Goal: Task Accomplishment & Management: Complete application form

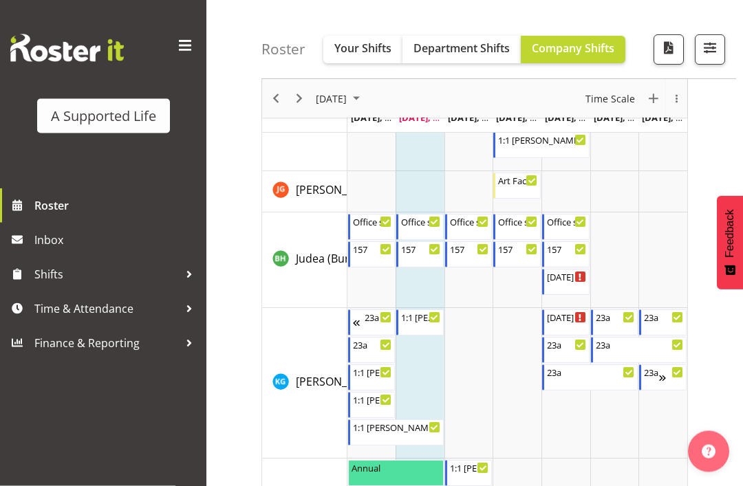
scroll to position [3814, 0]
click at [473, 224] on div "Office support" at bounding box center [470, 221] width 40 height 14
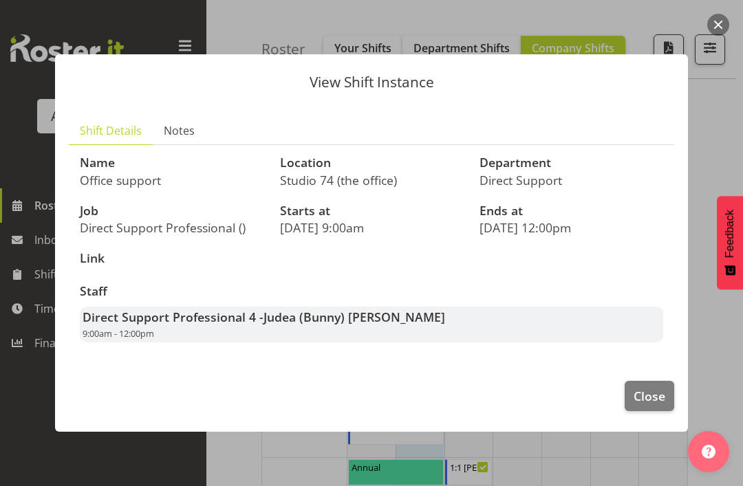
click at [648, 405] on span "Close" at bounding box center [649, 396] width 32 height 18
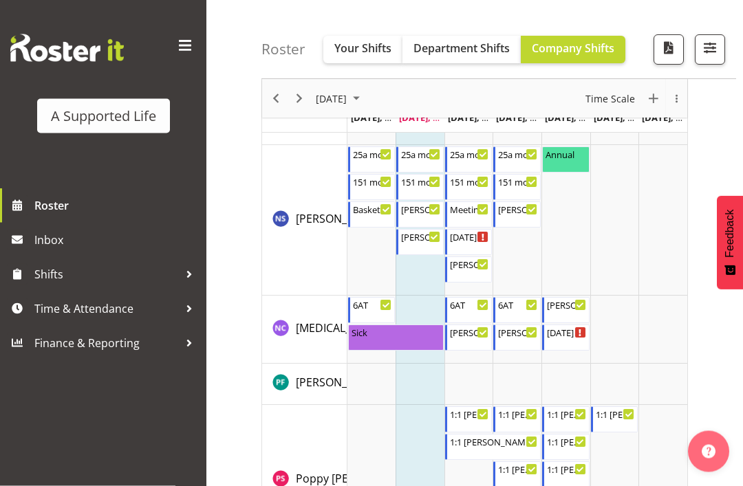
scroll to position [5689, 0]
click at [475, 215] on div "Meeting with Jess 1:30 PM - 2:30 PM" at bounding box center [470, 214] width 40 height 26
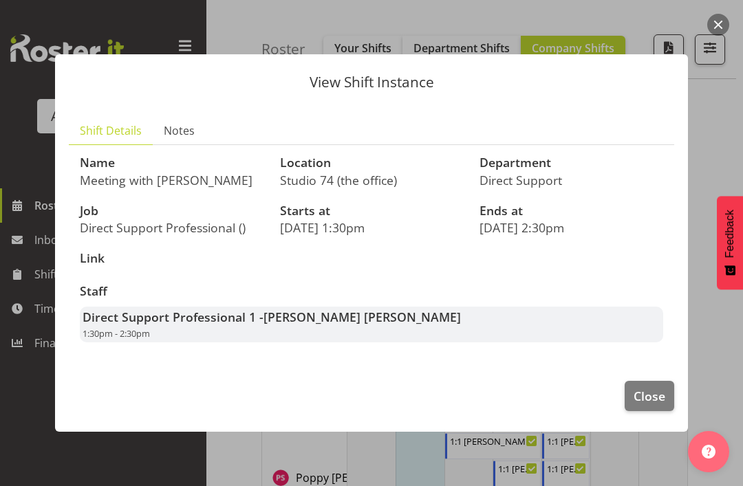
click at [648, 405] on span "Close" at bounding box center [649, 396] width 32 height 18
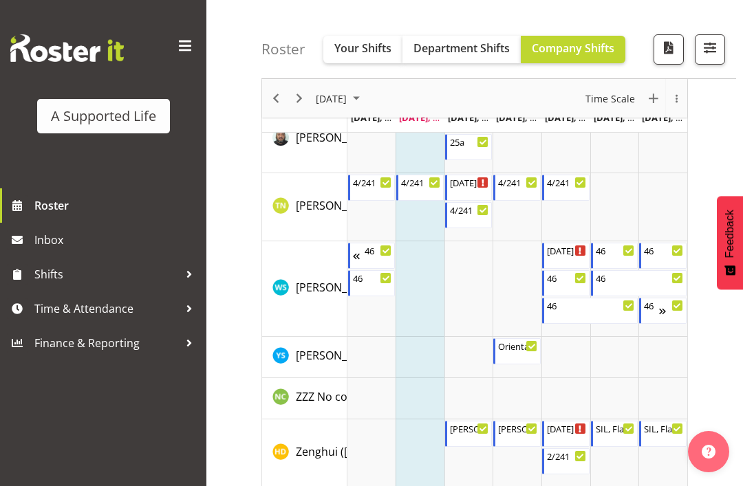
scroll to position [7533, 0]
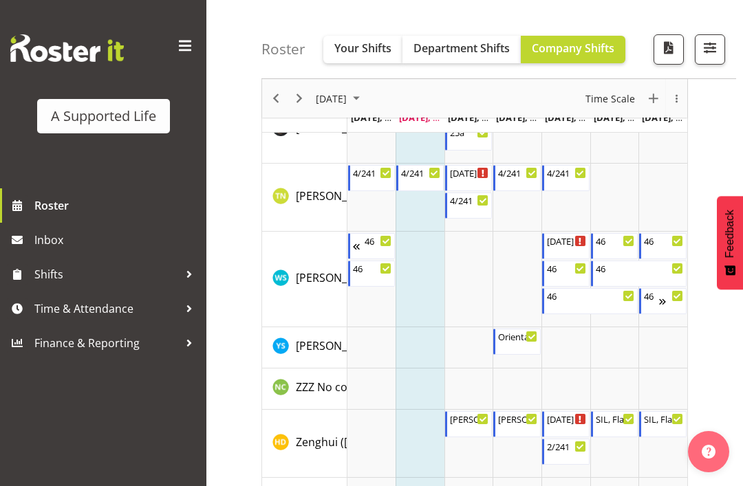
click at [291, 107] on div "Timeline Week of September 2, 2025" at bounding box center [298, 98] width 23 height 39
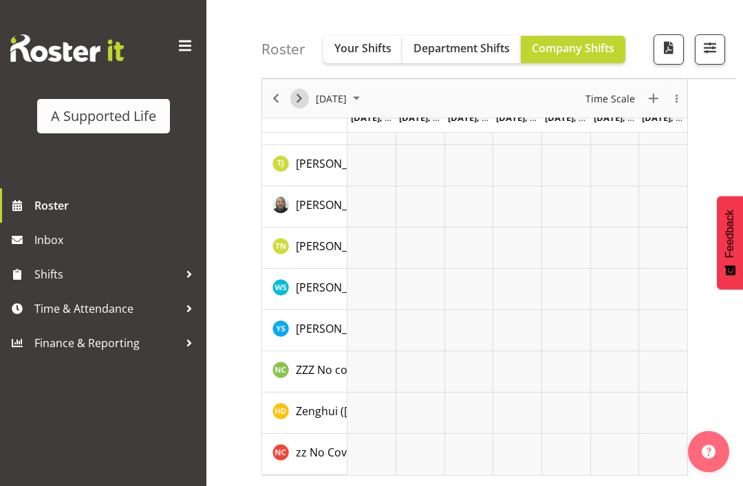
scroll to position [150, 0]
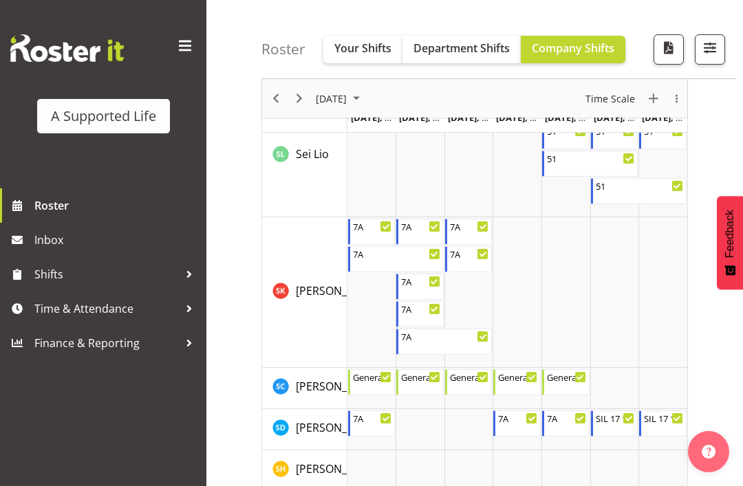
scroll to position [6549, 0]
click at [515, 420] on div "7A" at bounding box center [518, 418] width 40 height 14
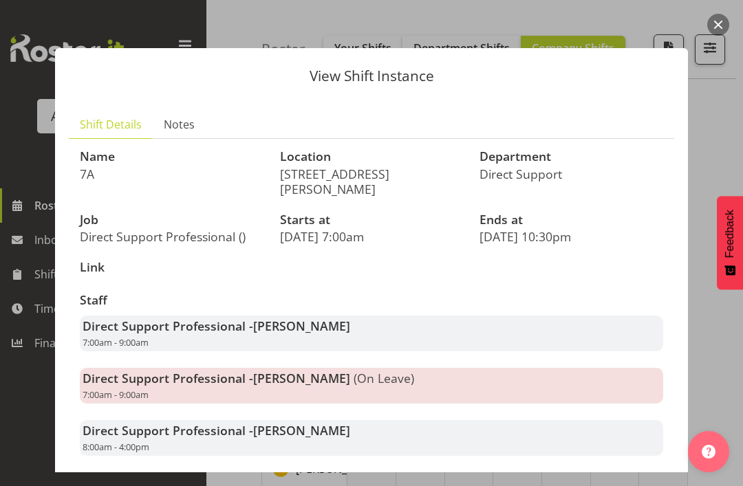
click at [717, 371] on div at bounding box center [371, 243] width 743 height 486
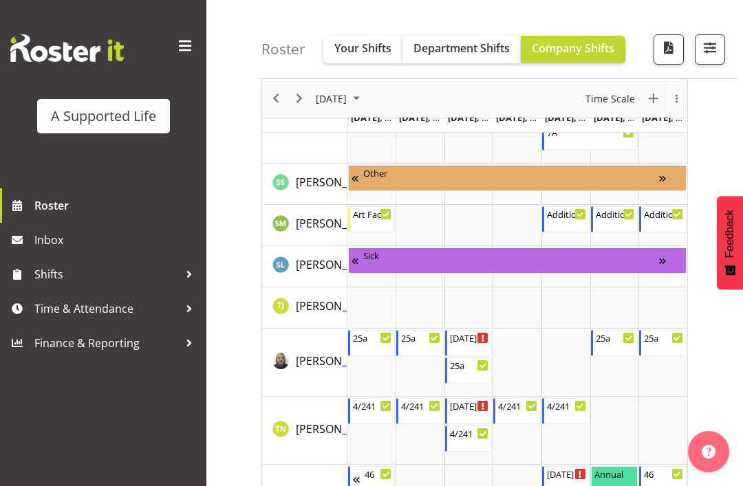
scroll to position [3898, 0]
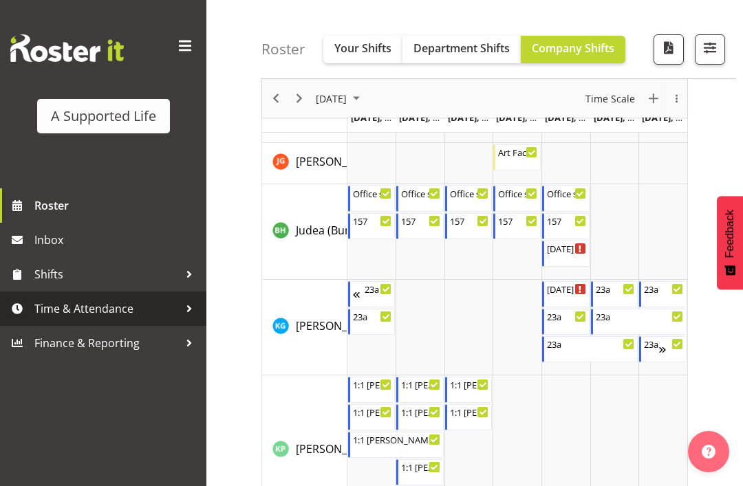
click at [124, 313] on span "Time & Attendance" at bounding box center [106, 308] width 144 height 21
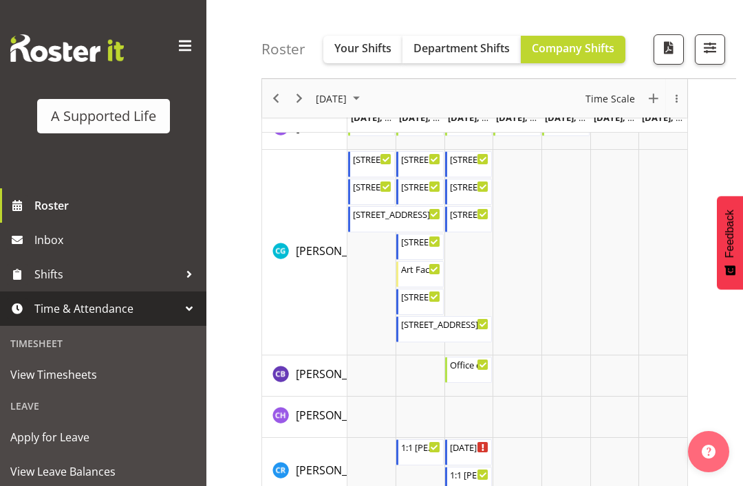
scroll to position [1822, 0]
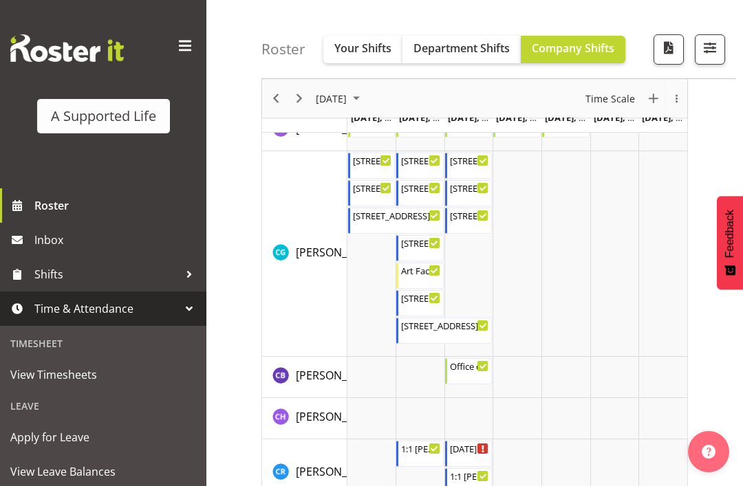
click at [79, 439] on span "Apply for Leave" at bounding box center [103, 437] width 186 height 21
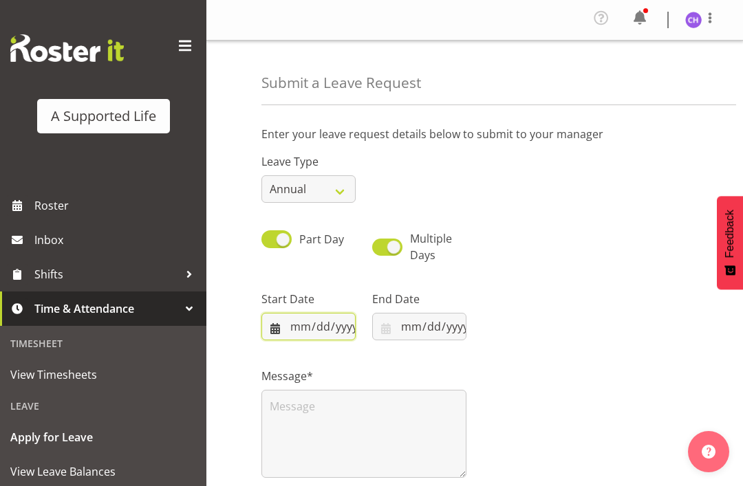
click at [279, 325] on input "datetime-local" at bounding box center [308, 327] width 94 height 28
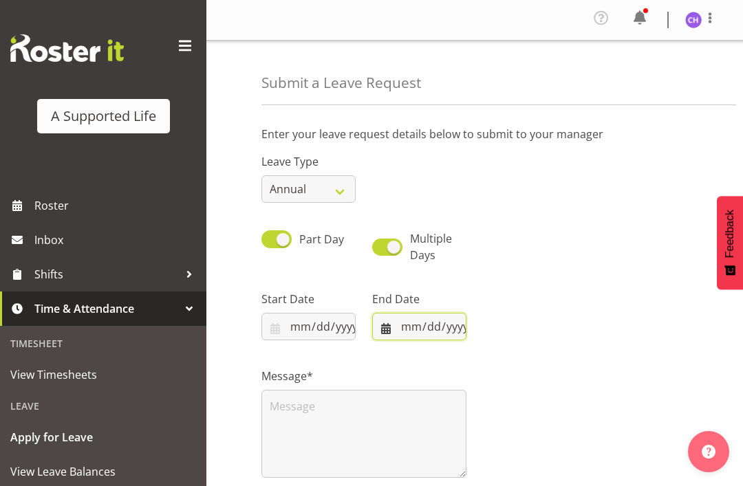
click at [432, 332] on input "datetime-local" at bounding box center [419, 327] width 94 height 28
type input "2025-11-12T16:00"
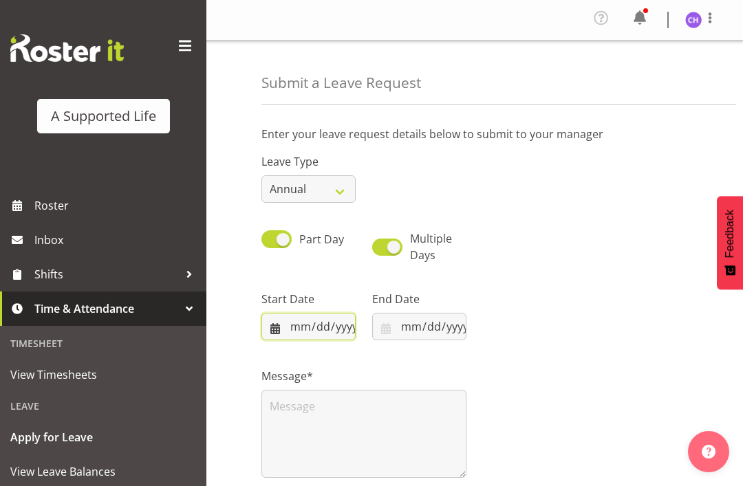
click at [329, 328] on input "datetime-local" at bounding box center [308, 327] width 94 height 28
type input "2025-11-14T09:00"
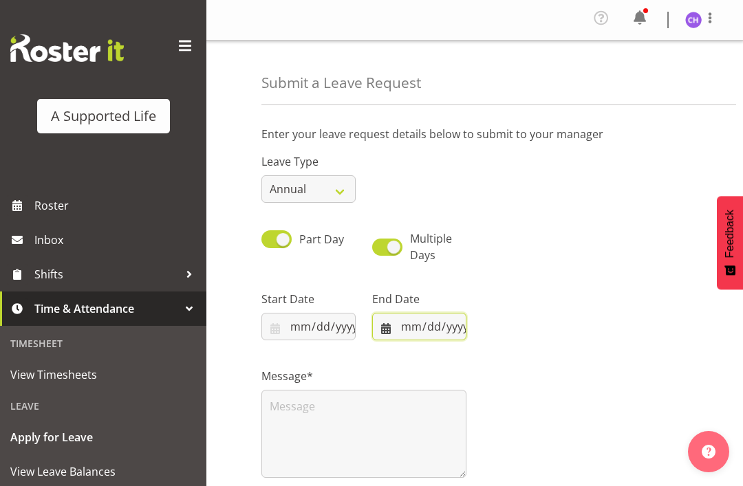
click at [432, 328] on input "datetime-local" at bounding box center [419, 327] width 94 height 28
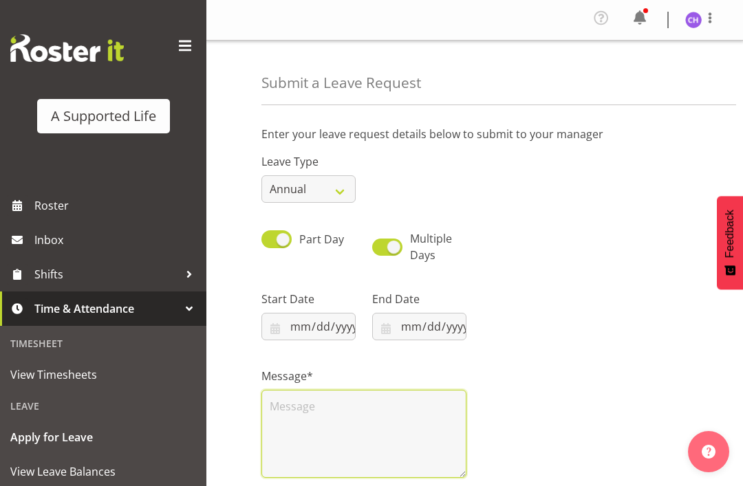
click at [329, 423] on textarea at bounding box center [363, 434] width 205 height 88
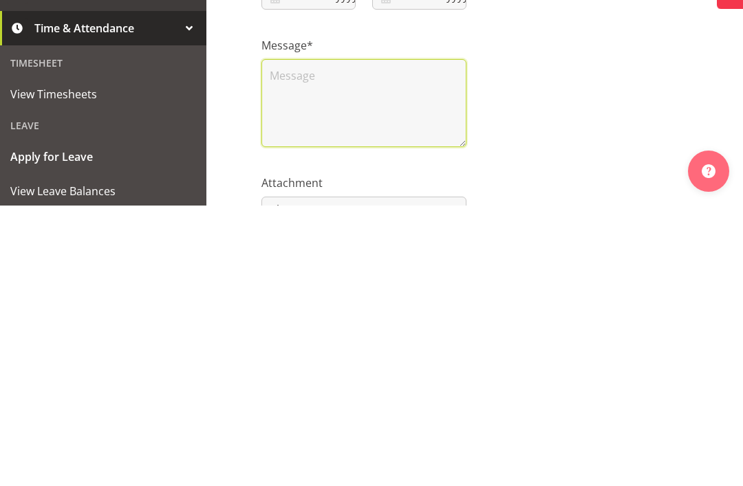
type textarea "Y"
type textarea ":"
type textarea "Ive"
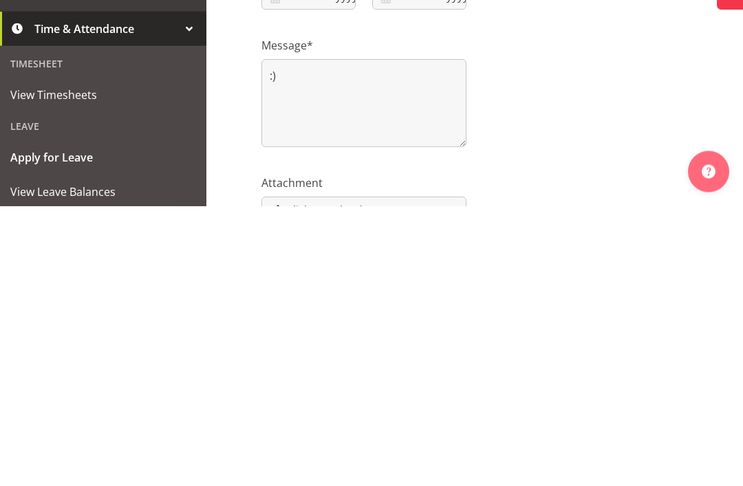
scroll to position [179, 0]
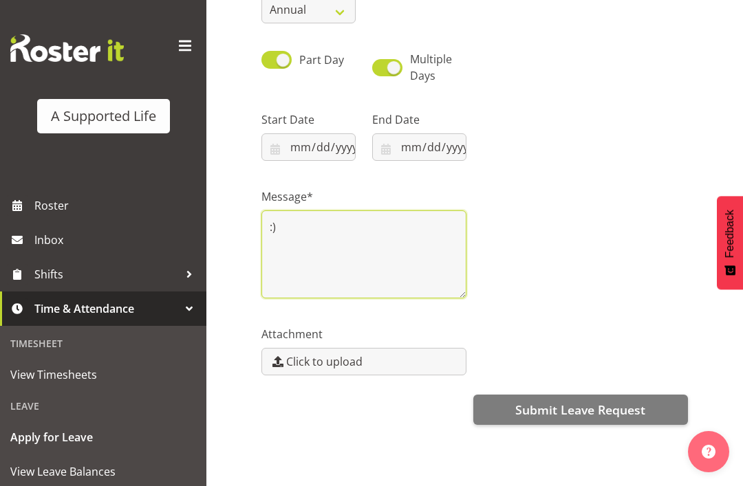
type textarea ":)"
click at [597, 413] on span "Submit Leave Request" at bounding box center [580, 410] width 130 height 18
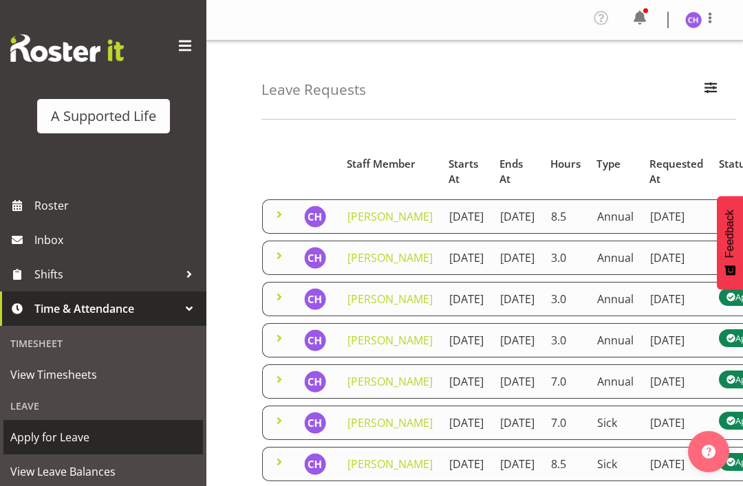
click at [81, 434] on span "Apply for Leave" at bounding box center [103, 437] width 186 height 21
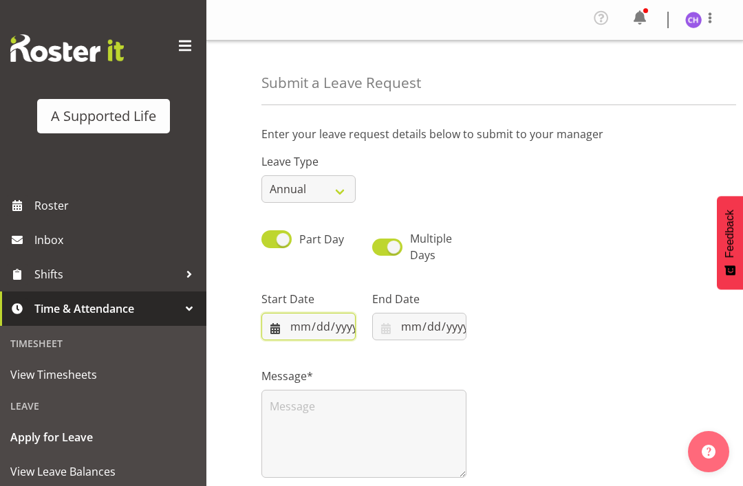
click at [269, 332] on input "datetime-local" at bounding box center [308, 327] width 94 height 28
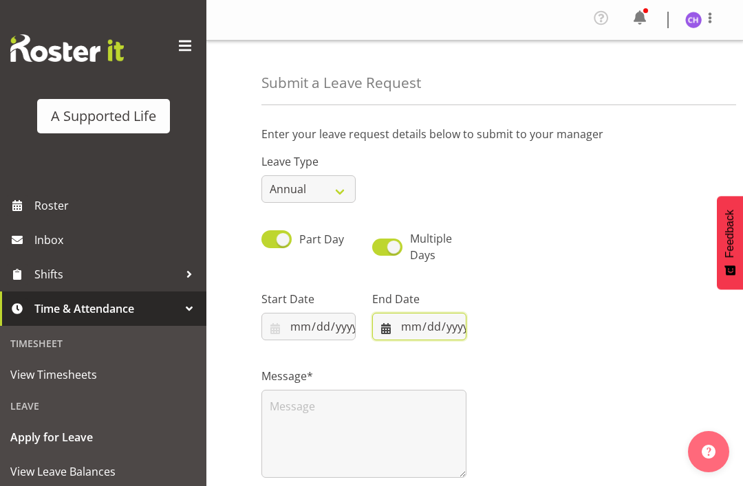
click at [429, 329] on input "datetime-local" at bounding box center [419, 327] width 94 height 28
type input "2025-11-16T20:00"
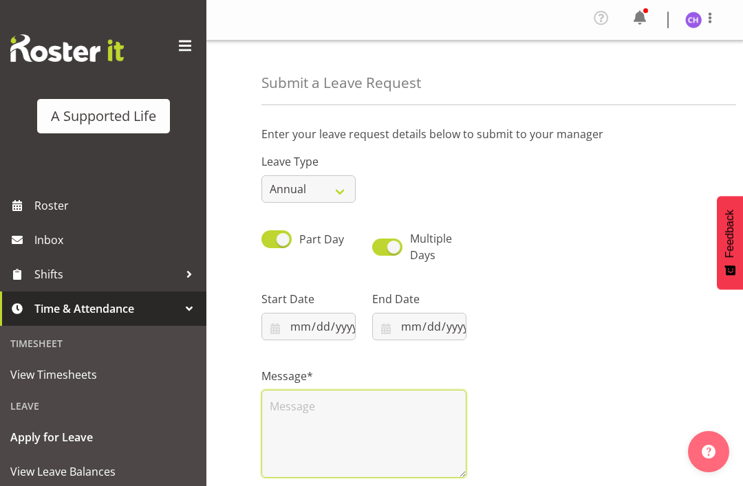
click at [311, 404] on textarea at bounding box center [363, 434] width 205 height 88
type input "2025-11-17T09:00"
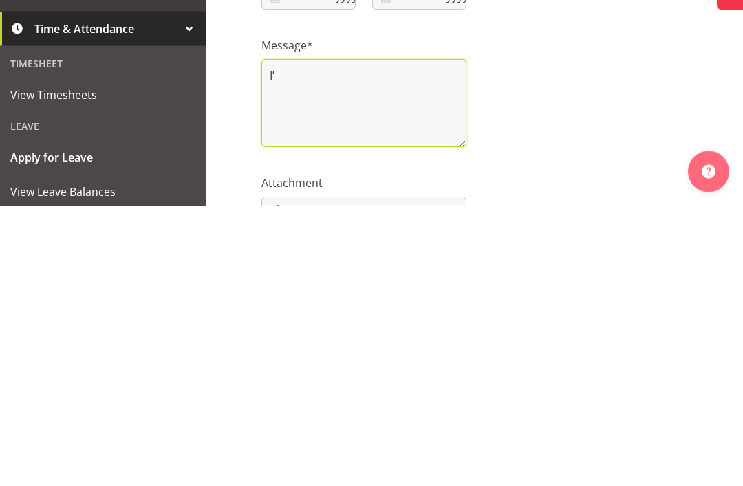
type textarea "I"
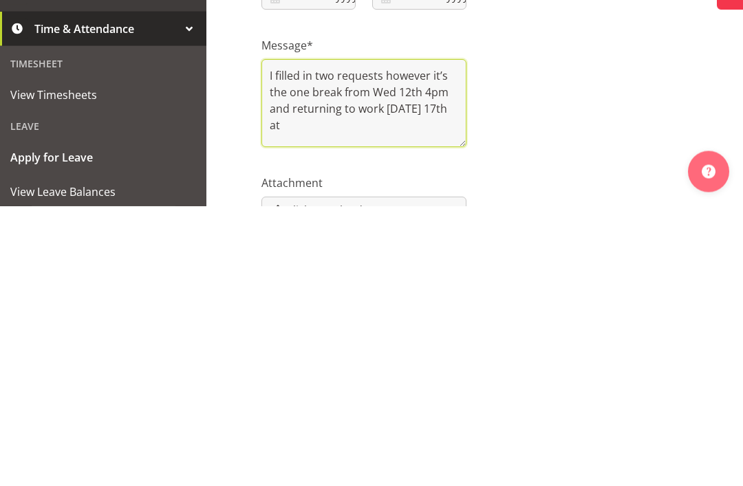
click at [347, 340] on textarea "I filled in two requests however it’s the one break from Wed 12th 4pm and retur…" at bounding box center [363, 384] width 205 height 88
click at [415, 340] on textarea "I filled in two requests however it’from Wed 12th 4pm and returning to work Mon…" at bounding box center [363, 384] width 205 height 88
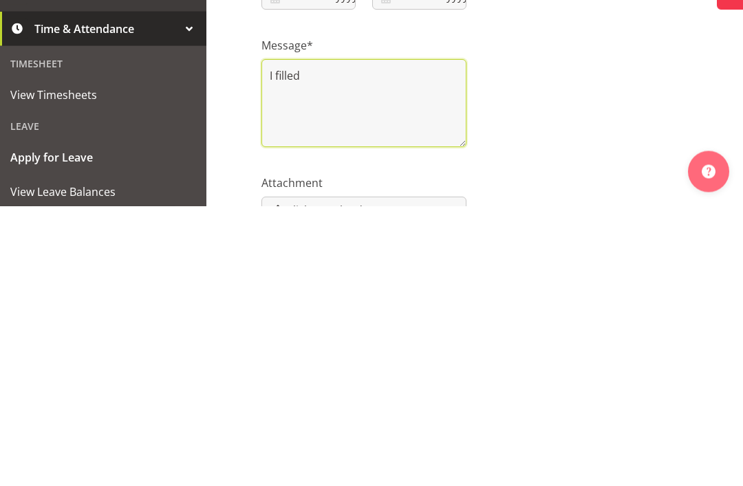
type textarea "I"
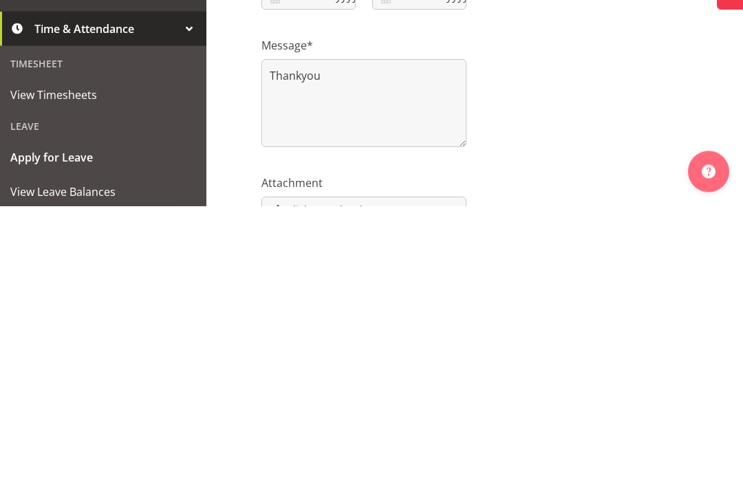
scroll to position [179, 0]
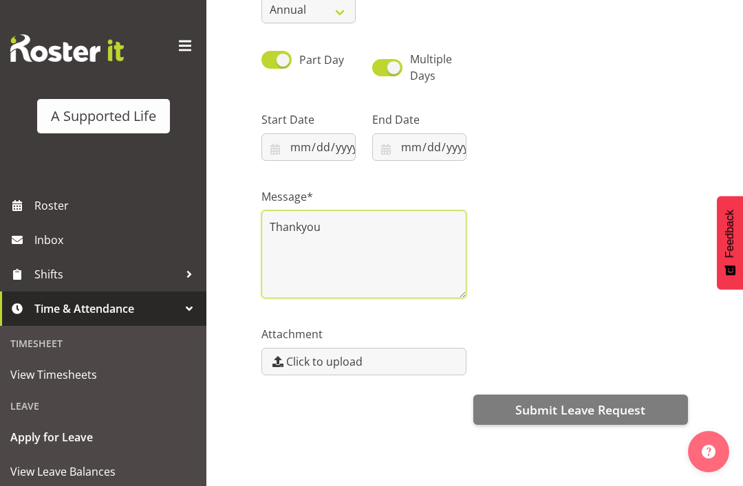
type textarea "Thankyou"
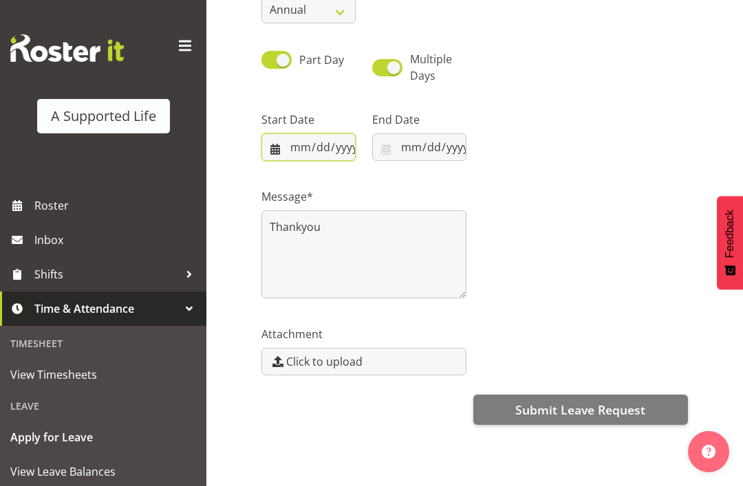
click at [274, 155] on input "datetime-local" at bounding box center [308, 147] width 94 height 28
click at [379, 149] on input "datetime-local" at bounding box center [419, 147] width 94 height 28
click at [580, 408] on span "Submit Leave Request" at bounding box center [580, 410] width 130 height 18
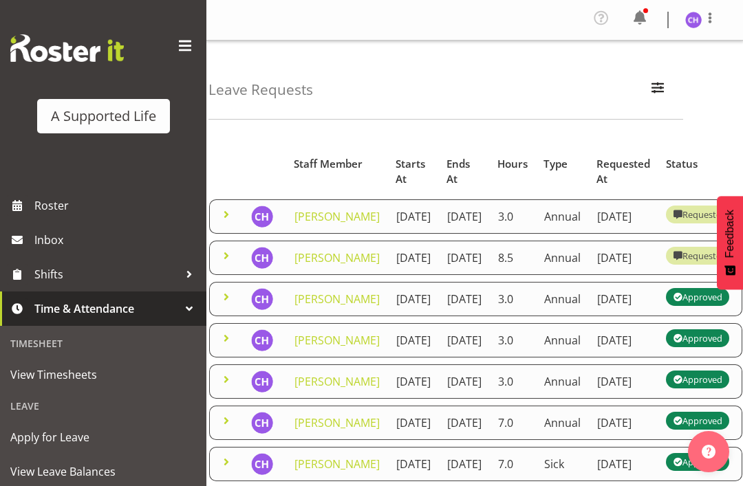
scroll to position [0, 66]
click at [699, 12] on figure at bounding box center [693, 20] width 17 height 17
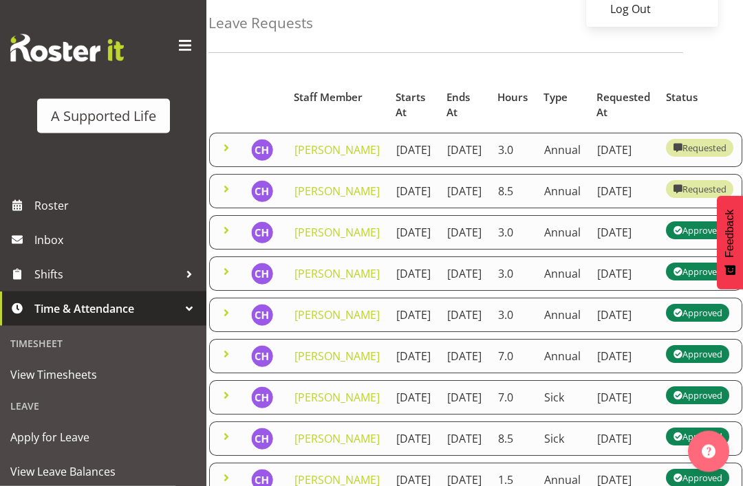
scroll to position [67, 0]
